Goal: Use online tool/utility: Utilize a website feature to perform a specific function

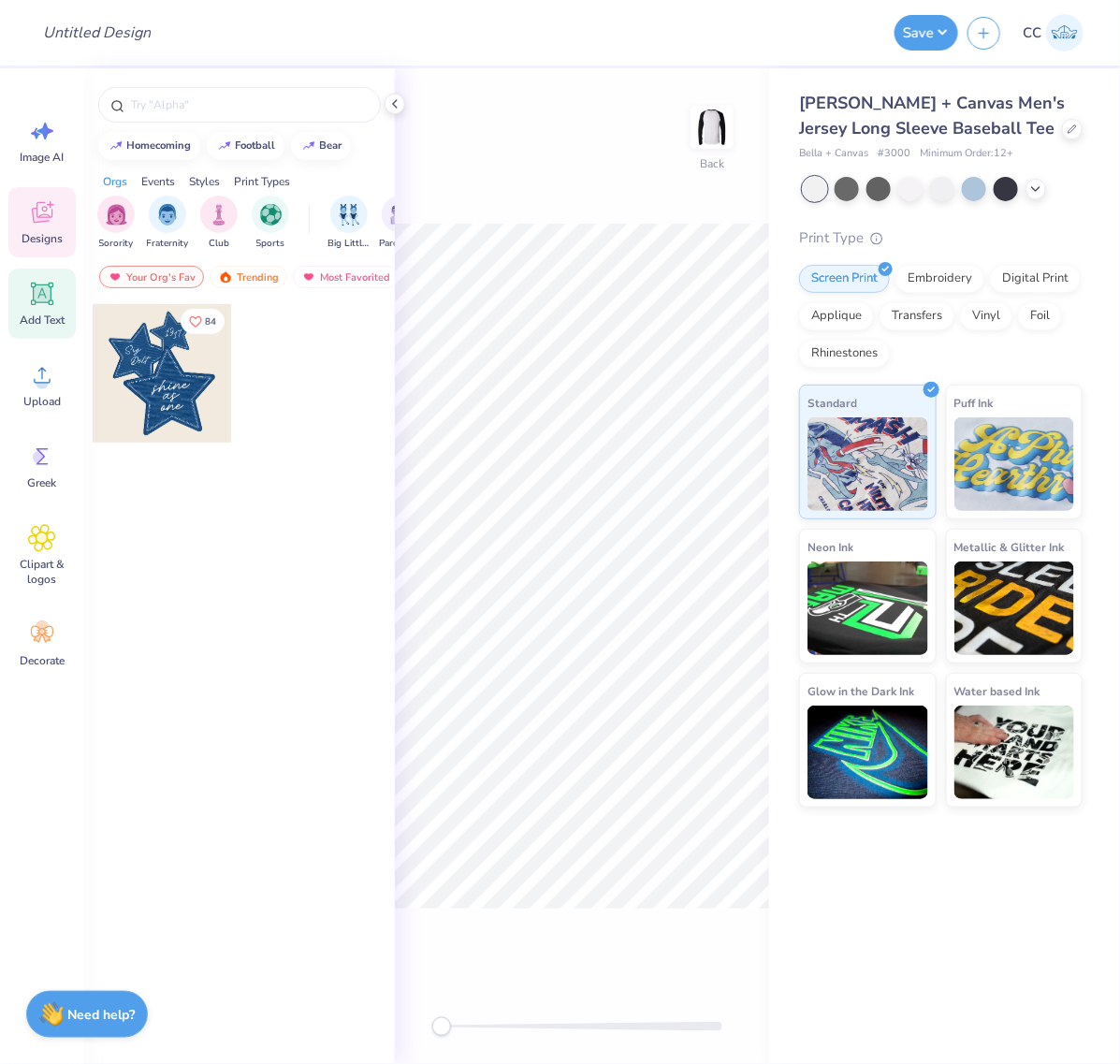
click at [33, 291] on icon at bounding box center [43, 294] width 23 height 23
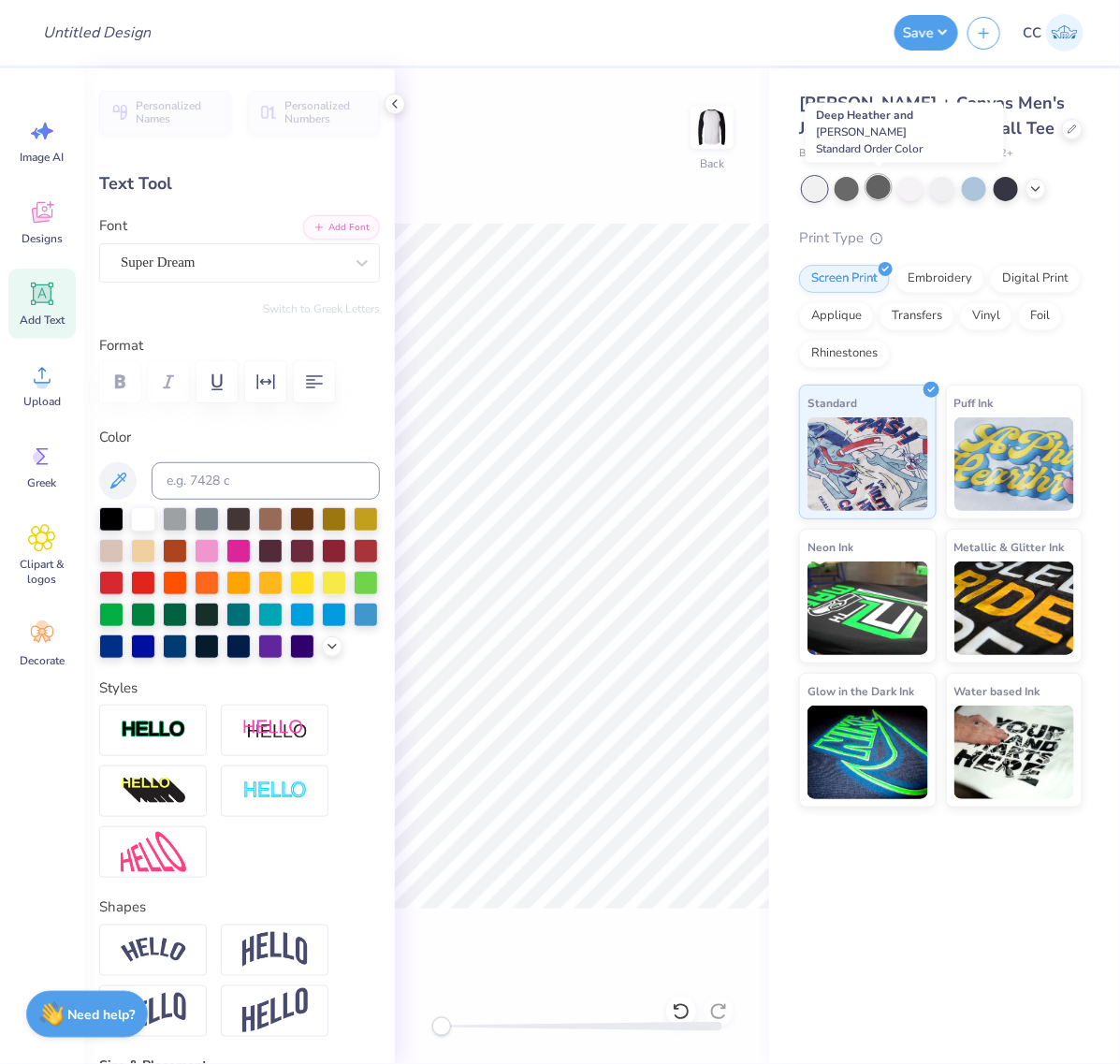
click at [879, 180] on div at bounding box center [879, 187] width 25 height 25
click at [905, 192] on div at bounding box center [910, 187] width 25 height 25
type input "5.39"
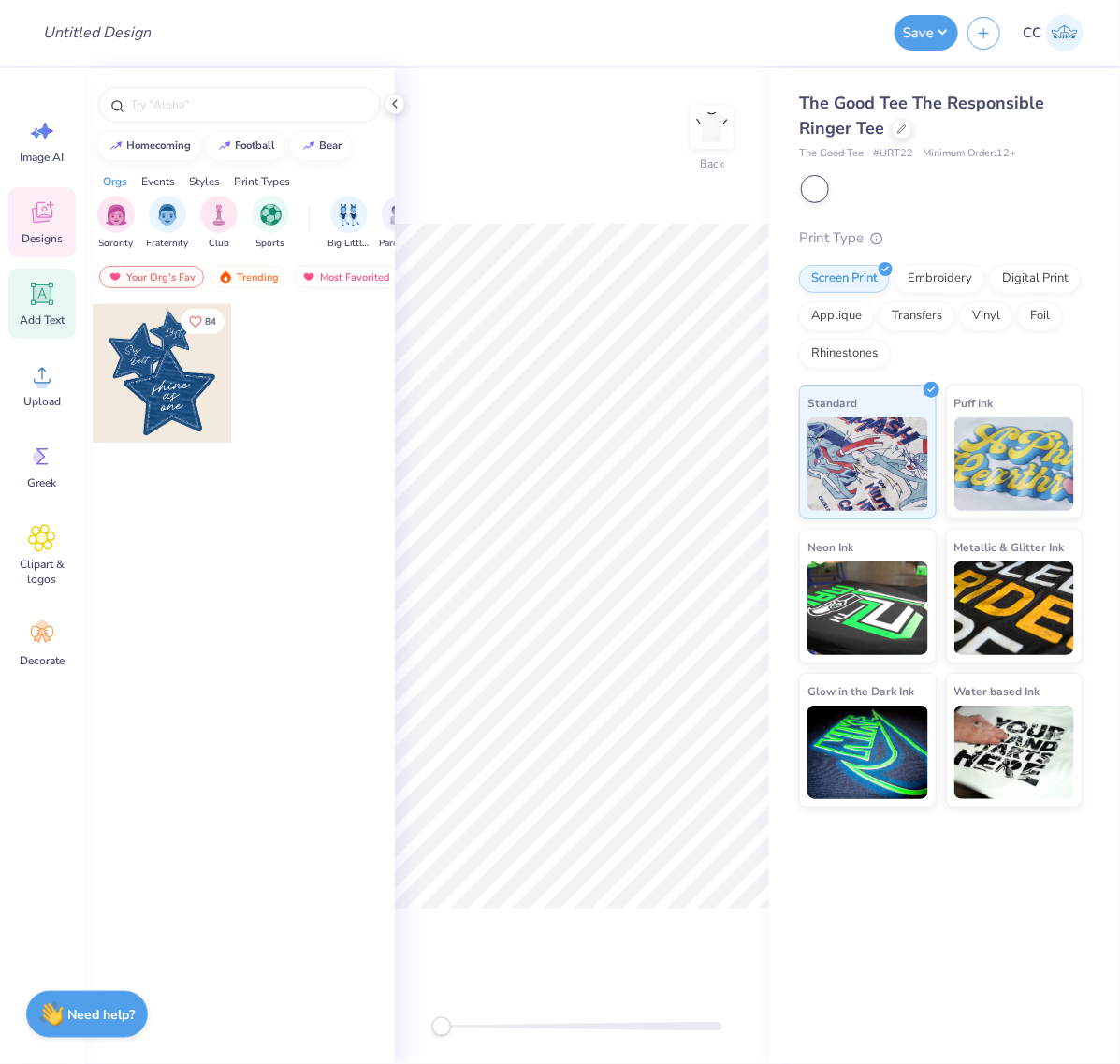
click at [49, 294] on icon at bounding box center [42, 294] width 18 height 18
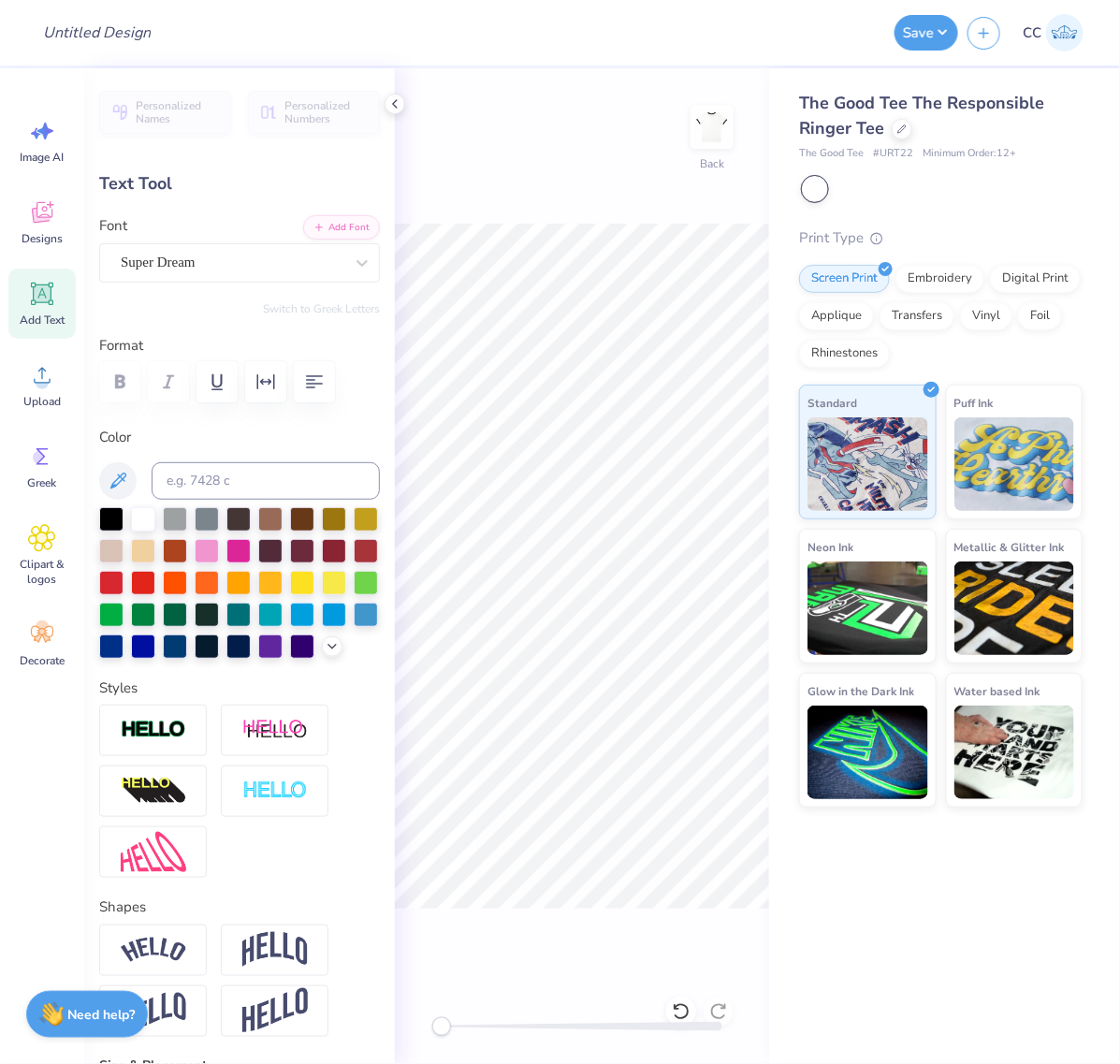
click at [811, 184] on div at bounding box center [815, 189] width 25 height 25
click at [717, 126] on img at bounding box center [712, 127] width 75 height 75
drag, startPoint x: 30, startPoint y: 304, endPoint x: 316, endPoint y: 374, distance: 294.4
click at [31, 302] on icon at bounding box center [43, 294] width 28 height 28
type input "6.92"
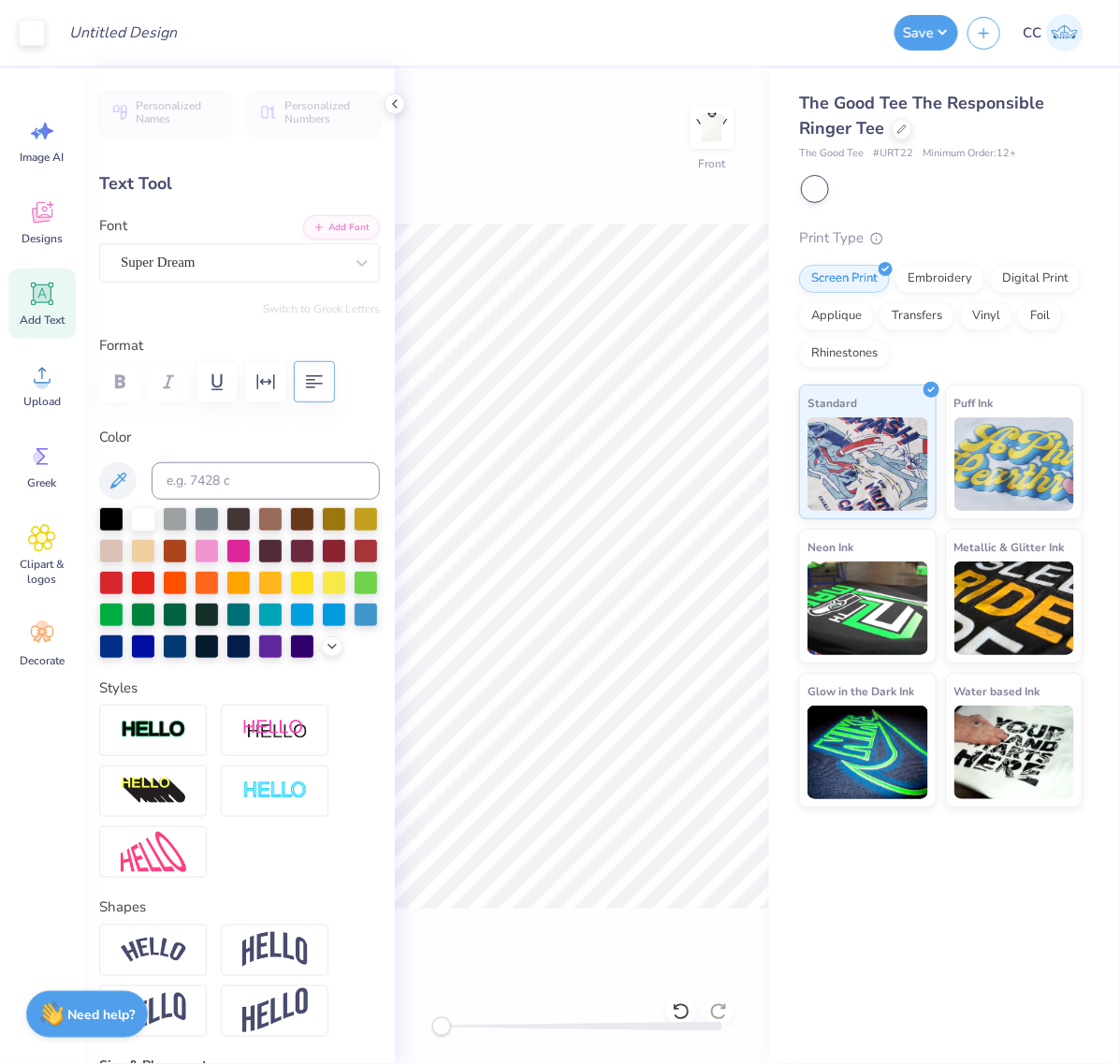
type input "2.00"
type input "13.00"
